Goal: Check status: Check status

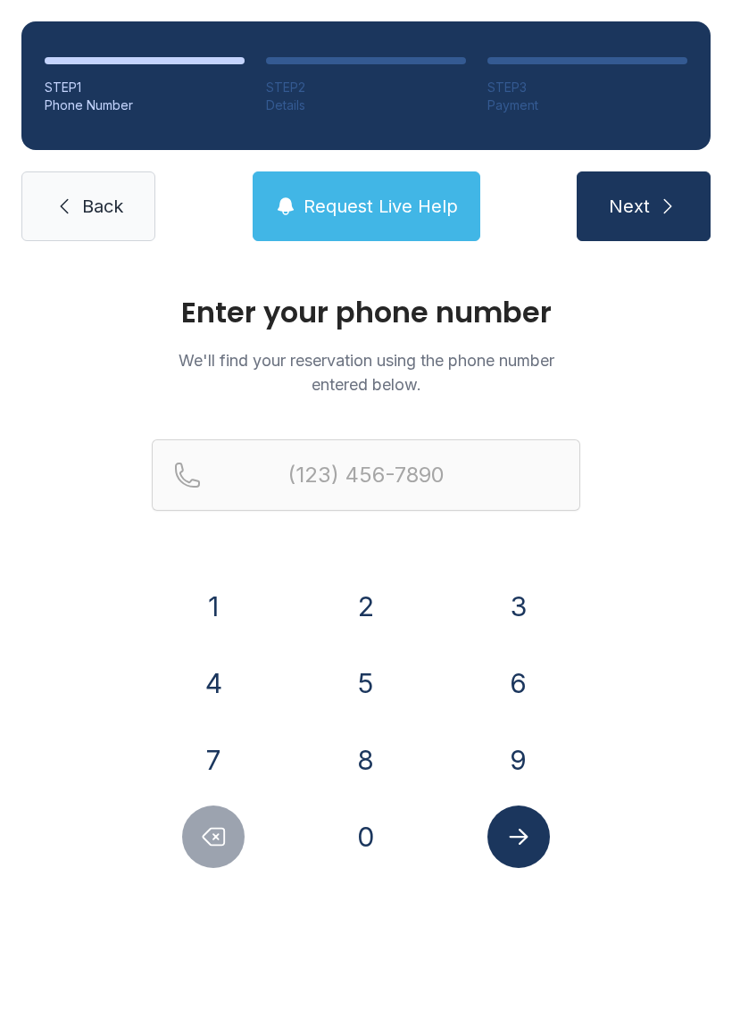
click at [369, 759] on button "8" at bounding box center [366, 760] width 63 height 63
click at [362, 839] on button "0" at bounding box center [366, 837] width 63 height 63
click at [525, 600] on button "3" at bounding box center [519, 606] width 63 height 63
click at [529, 599] on button "3" at bounding box center [519, 606] width 63 height 63
click at [362, 764] on button "8" at bounding box center [366, 760] width 63 height 63
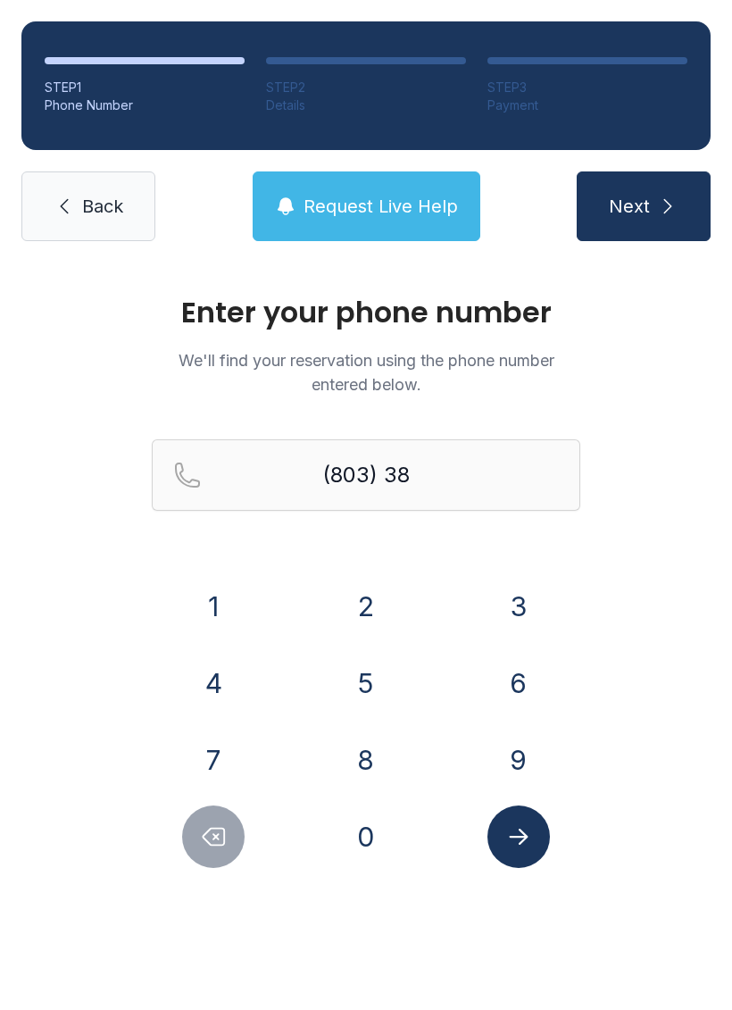
click at [217, 577] on button "1" at bounding box center [213, 606] width 63 height 63
click at [235, 753] on button "7" at bounding box center [213, 760] width 63 height 63
click at [528, 690] on button "6" at bounding box center [519, 683] width 63 height 63
click at [536, 696] on button "6" at bounding box center [519, 683] width 63 height 63
click at [534, 606] on button "3" at bounding box center [519, 606] width 63 height 63
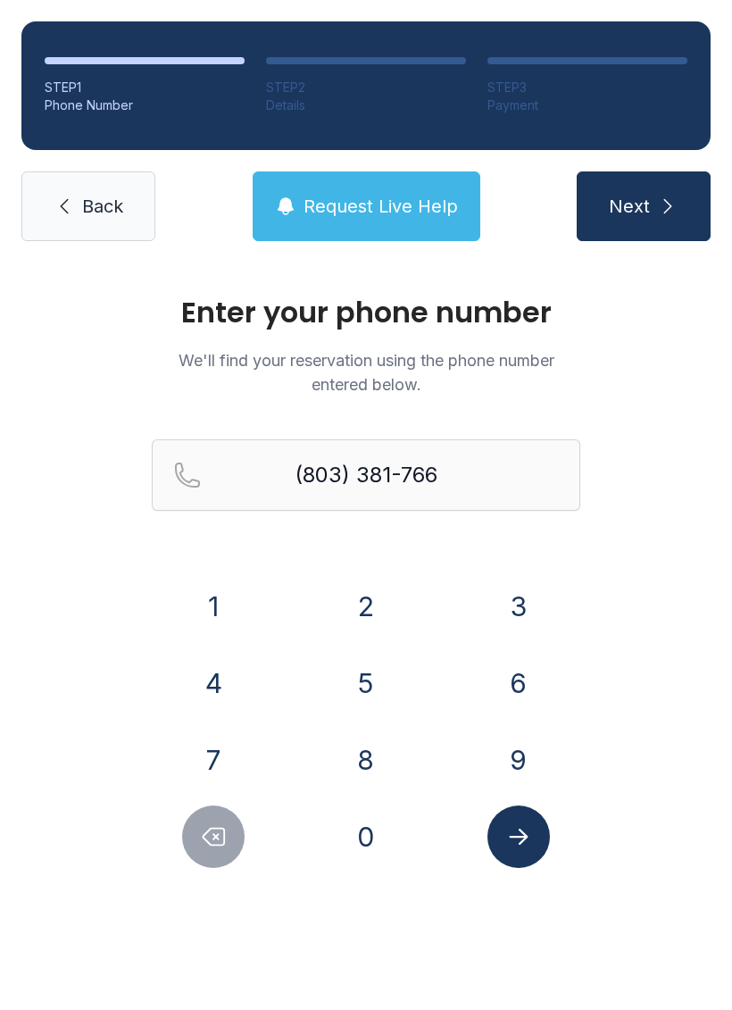
type input "[PHONE_NUMBER]"
click at [522, 844] on icon "Submit lookup form" at bounding box center [519, 837] width 27 height 27
